Goal: Find specific page/section: Find specific page/section

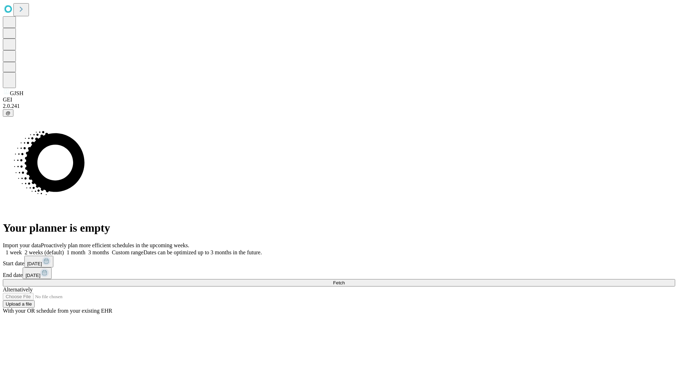
click at [345, 280] on span "Fetch" at bounding box center [339, 282] width 12 height 5
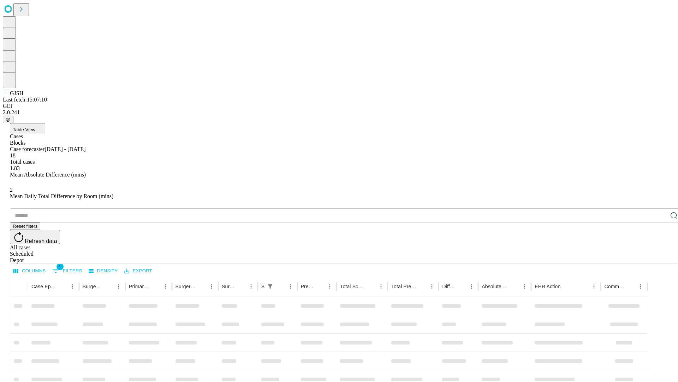
click at [660, 257] on div "Depot" at bounding box center [346, 260] width 673 height 6
